Goal: Transaction & Acquisition: Purchase product/service

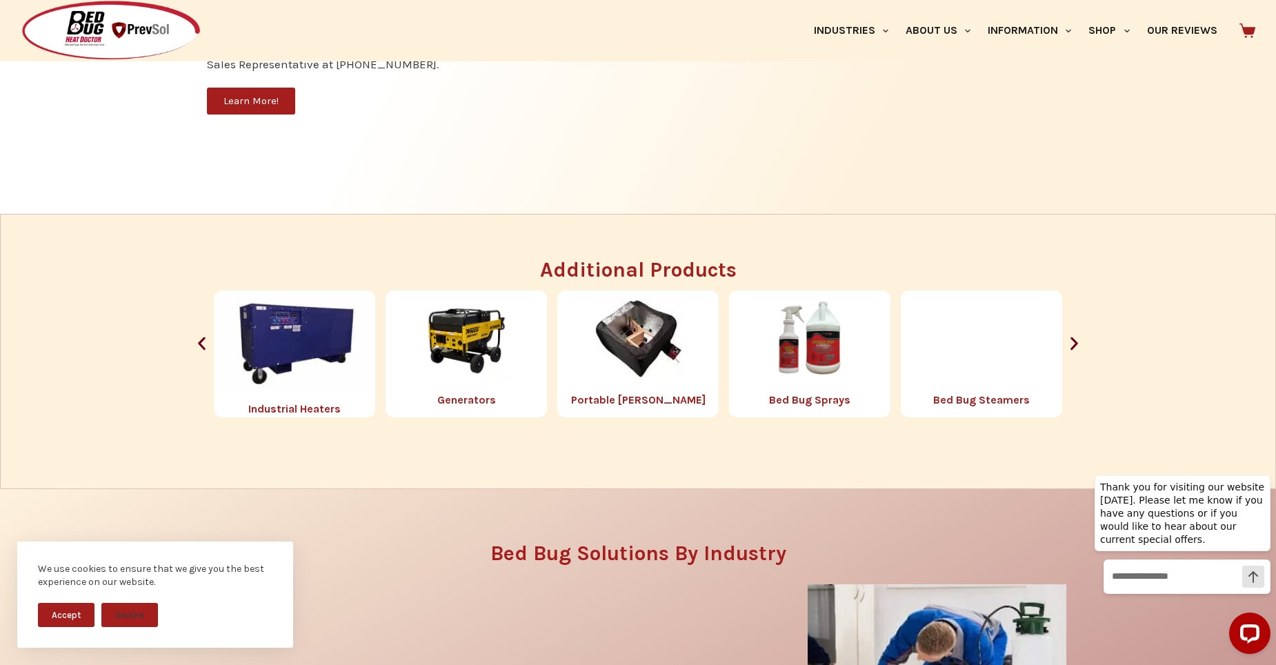
scroll to position [1586, 0]
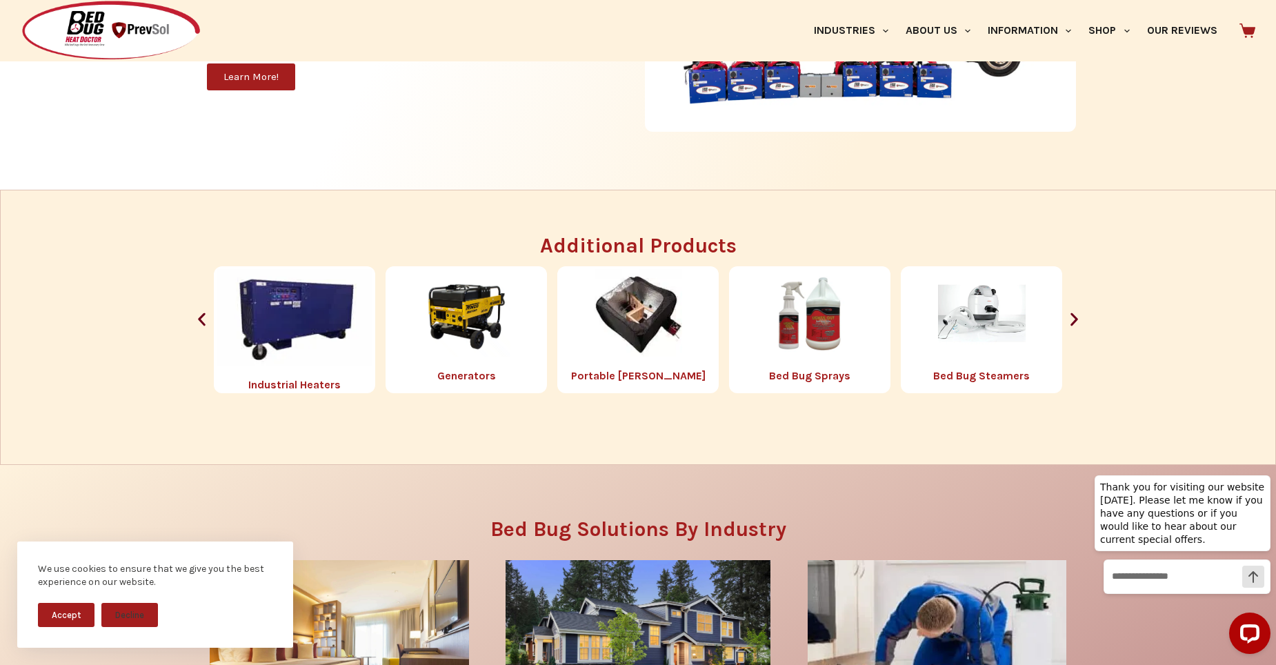
click at [305, 319] on img "2 / 8" at bounding box center [295, 317] width 156 height 97
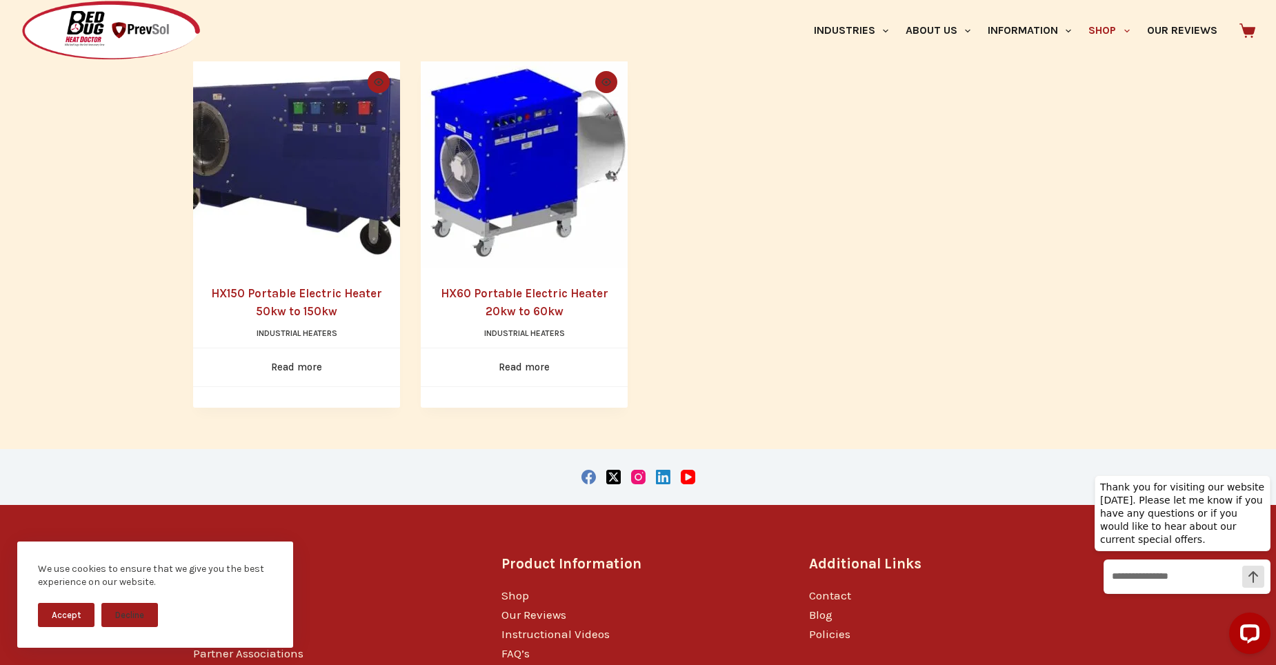
scroll to position [345, 0]
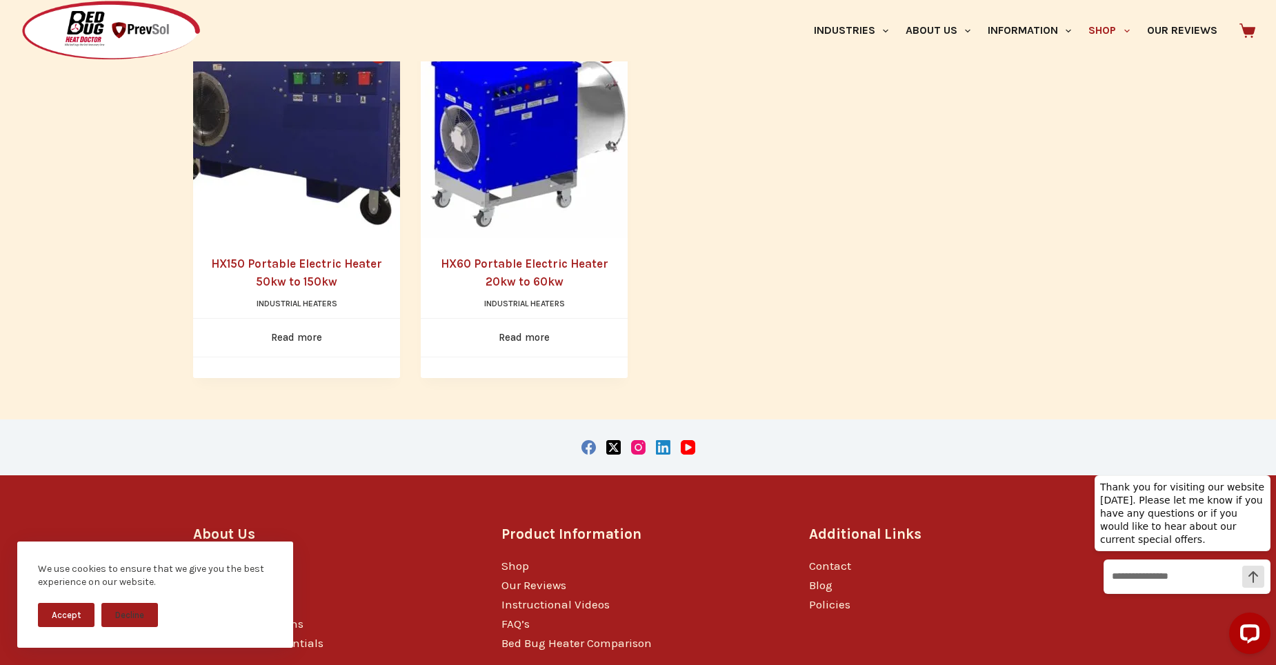
click at [314, 168] on img "HX150 Portable Electric Heater 50kw to 150kw" at bounding box center [296, 134] width 207 height 207
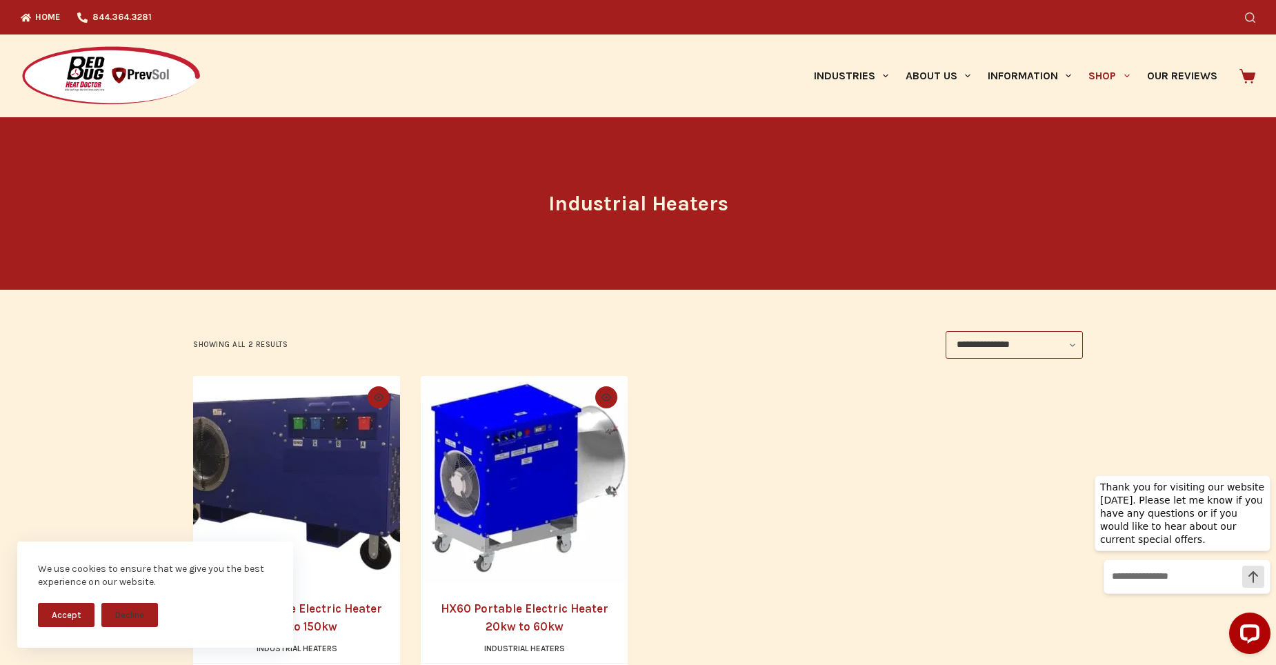
click at [1255, 17] on icon "Search" at bounding box center [1250, 17] width 10 height 10
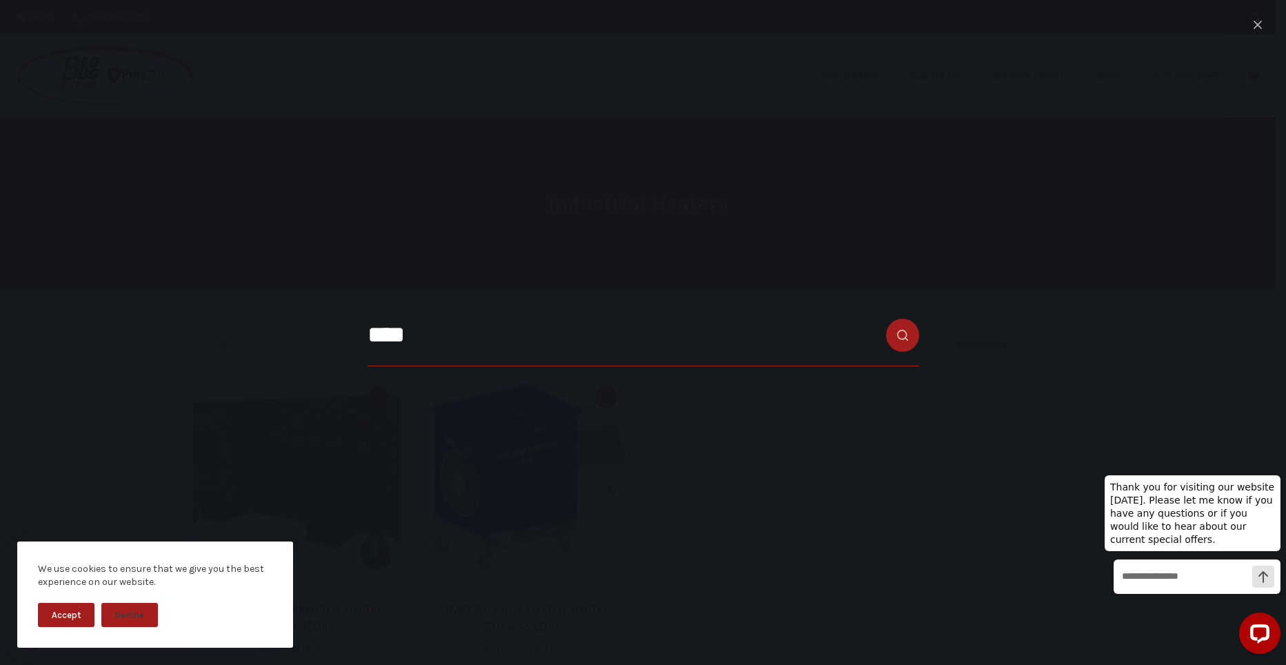
type input "****"
click at [886, 319] on button "Search button" at bounding box center [902, 335] width 33 height 33
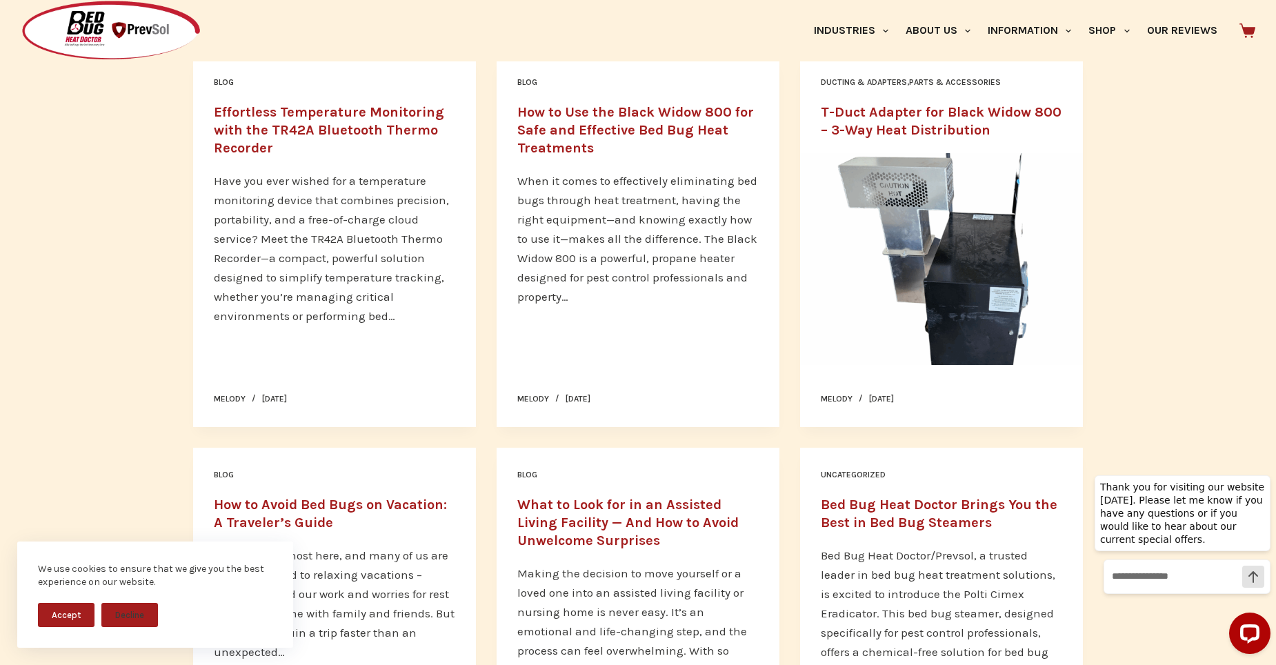
scroll to position [621, 0]
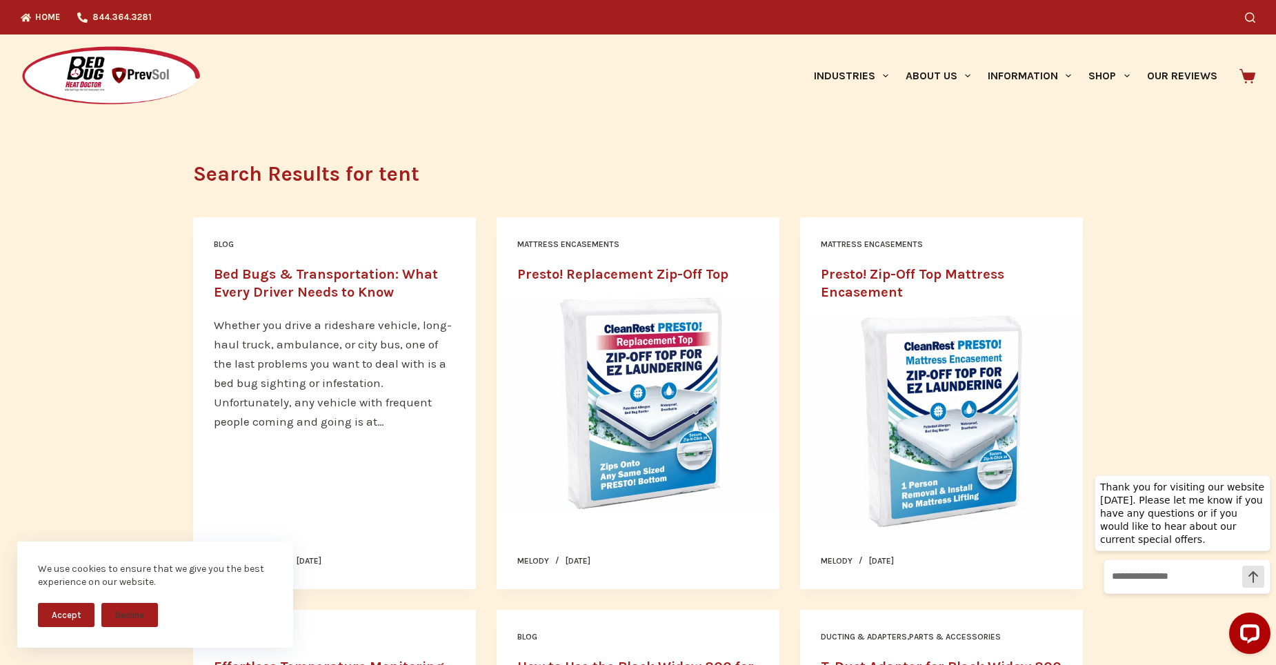
click at [1249, 18] on div "Search" at bounding box center [979, 17] width 552 height 34
click at [1251, 21] on icon "Search" at bounding box center [1250, 17] width 10 height 10
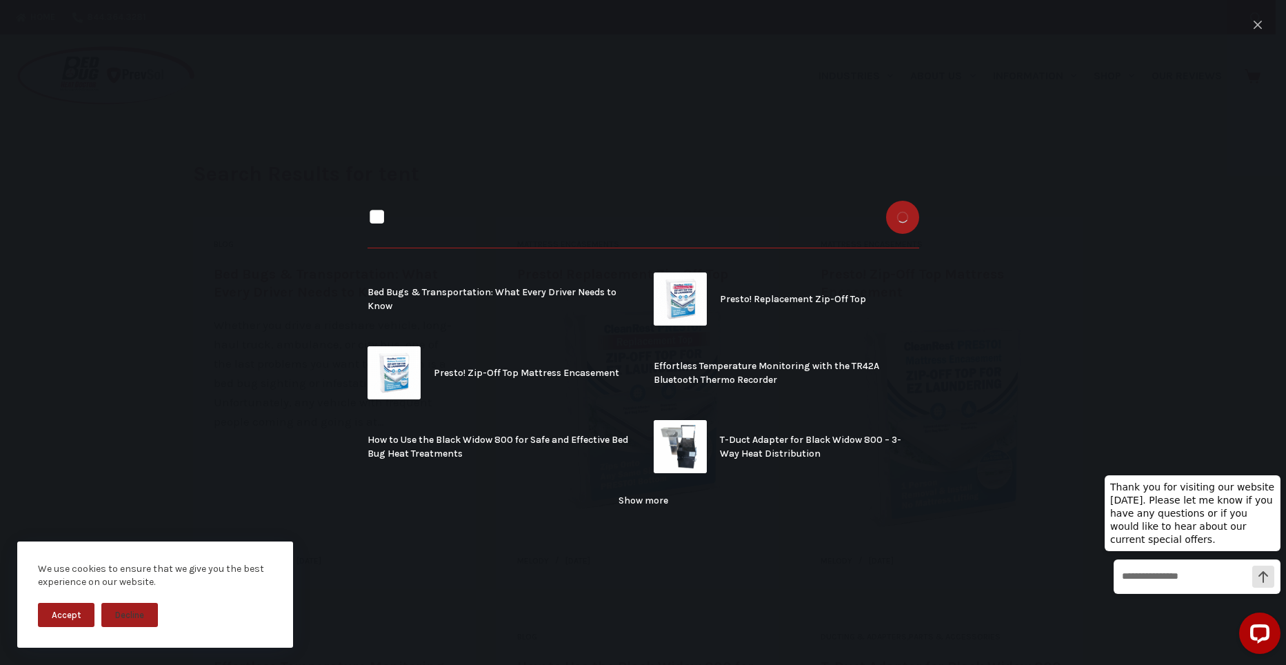
type input "*"
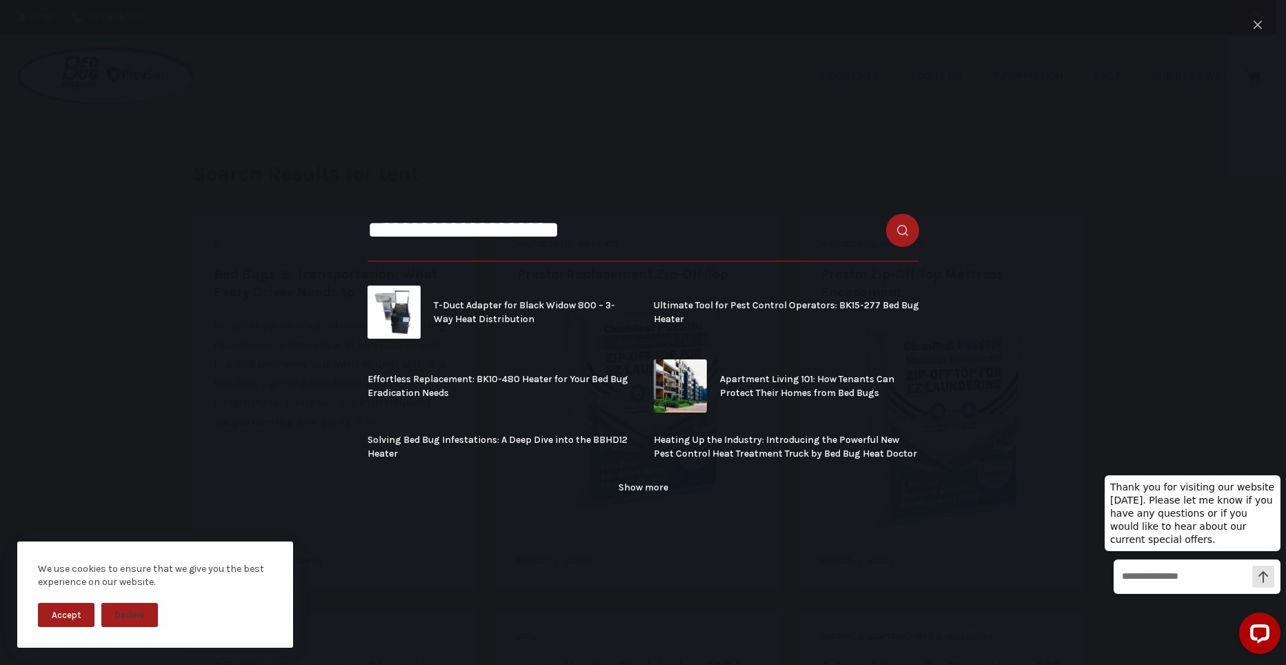
type input "**********"
click at [886, 214] on button "Search button" at bounding box center [902, 230] width 33 height 33
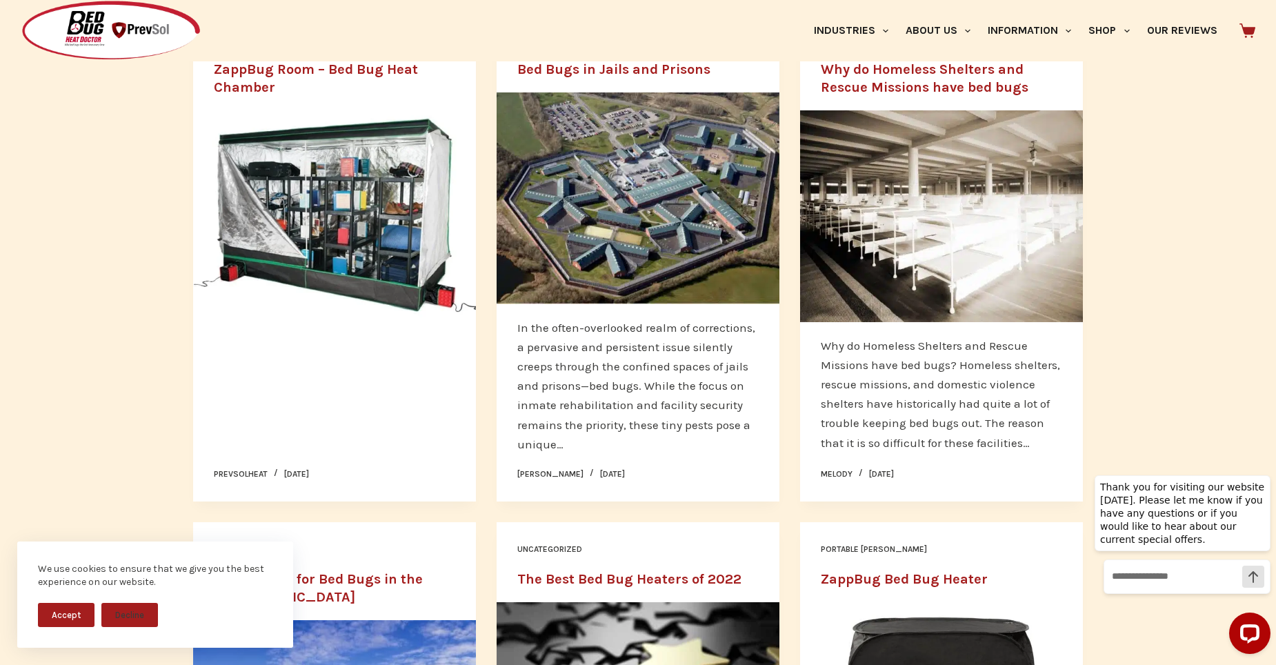
scroll to position [207, 0]
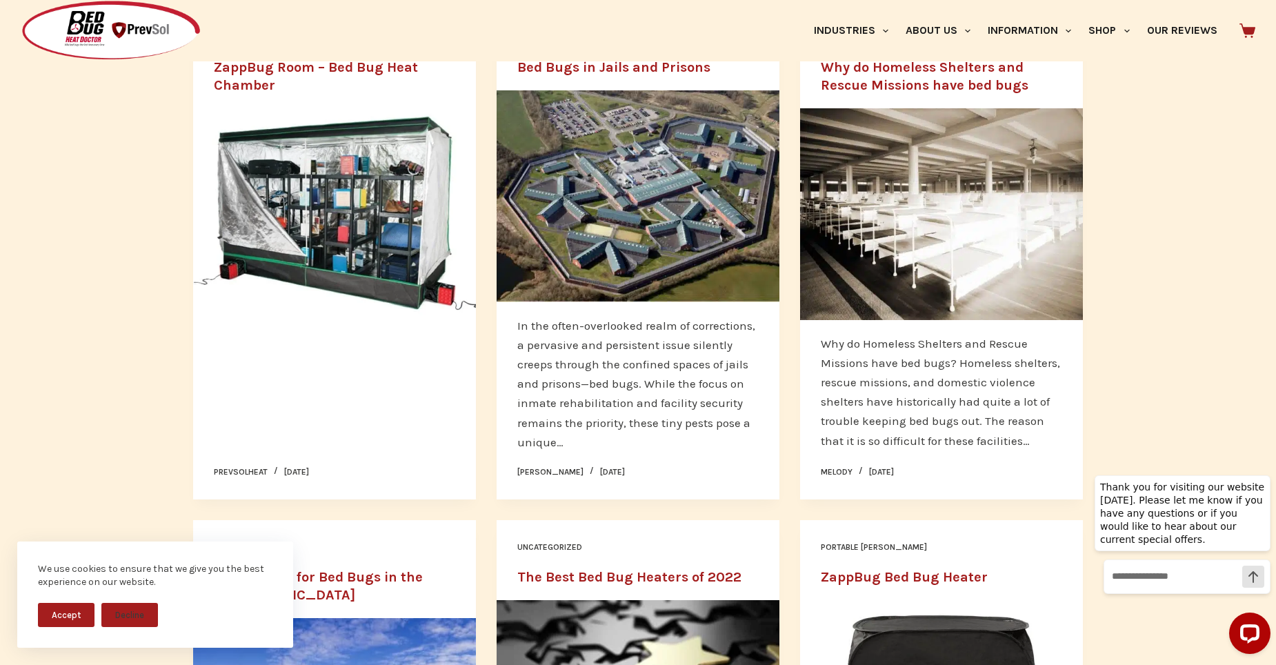
click at [377, 243] on img "ZappBug Room – Bed Bug Heat Chamber" at bounding box center [334, 214] width 283 height 212
